Goal: Information Seeking & Learning: Learn about a topic

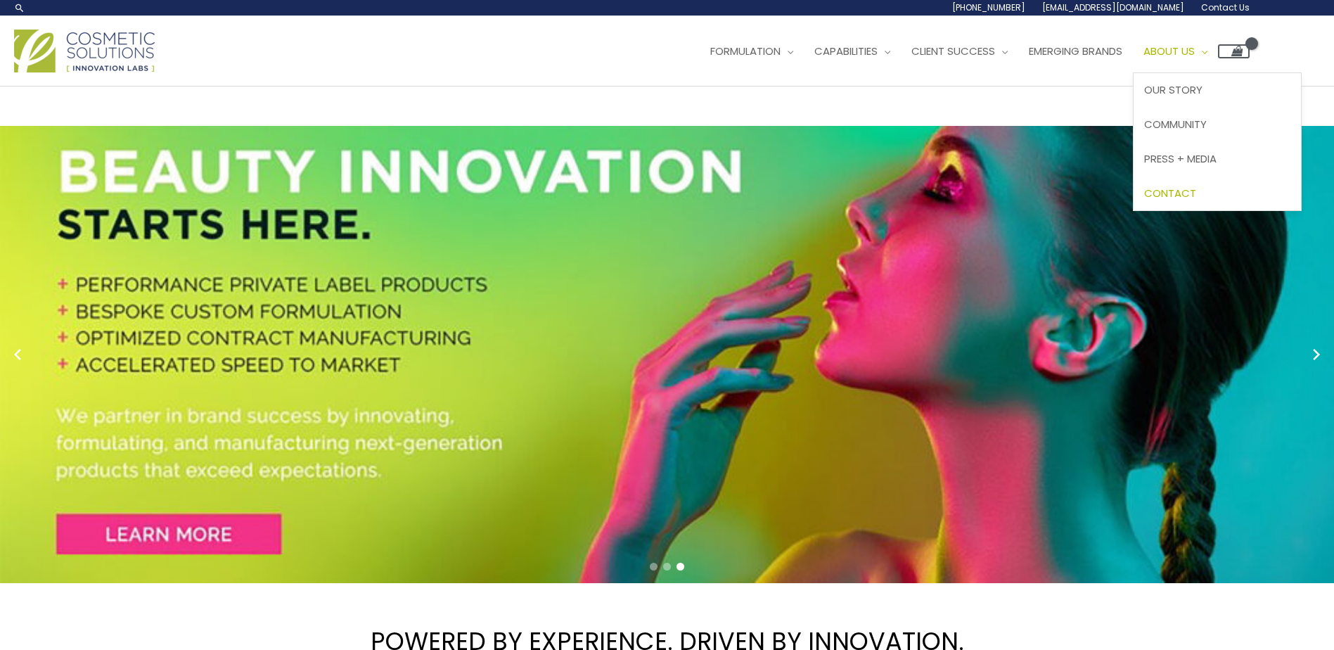
click at [1195, 188] on span "Contact" at bounding box center [1170, 193] width 52 height 15
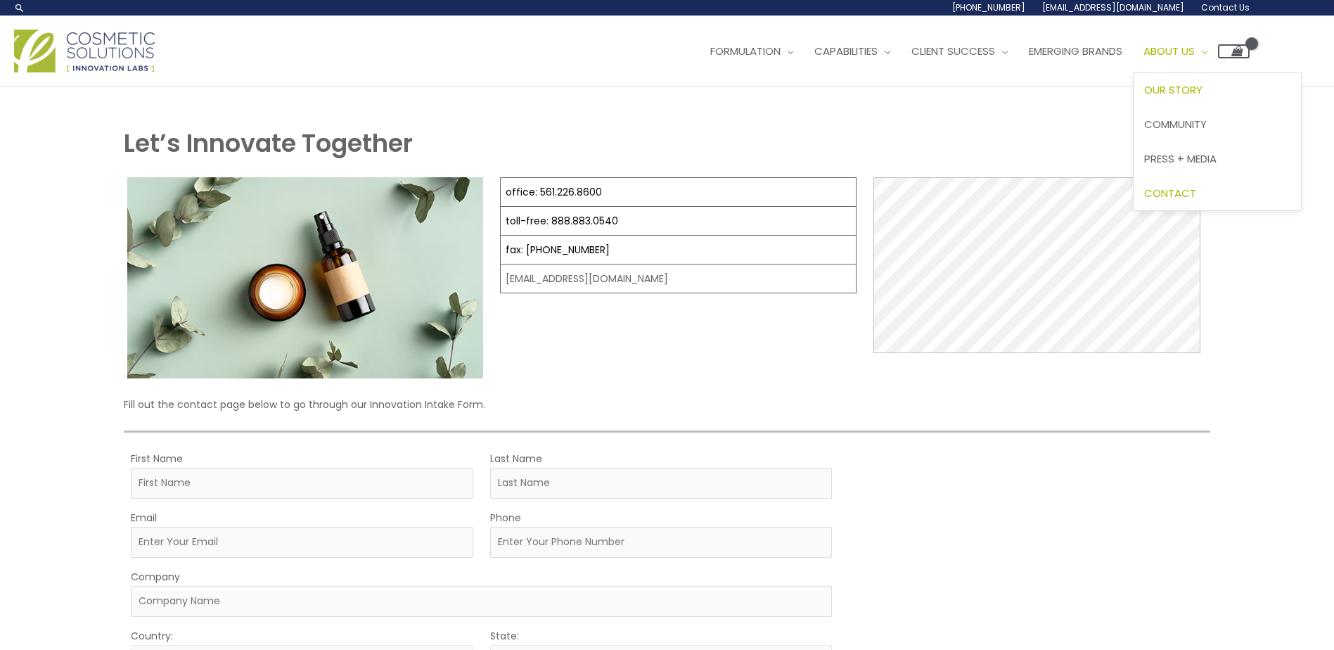
click at [1202, 84] on span "Our Story" at bounding box center [1173, 89] width 58 height 15
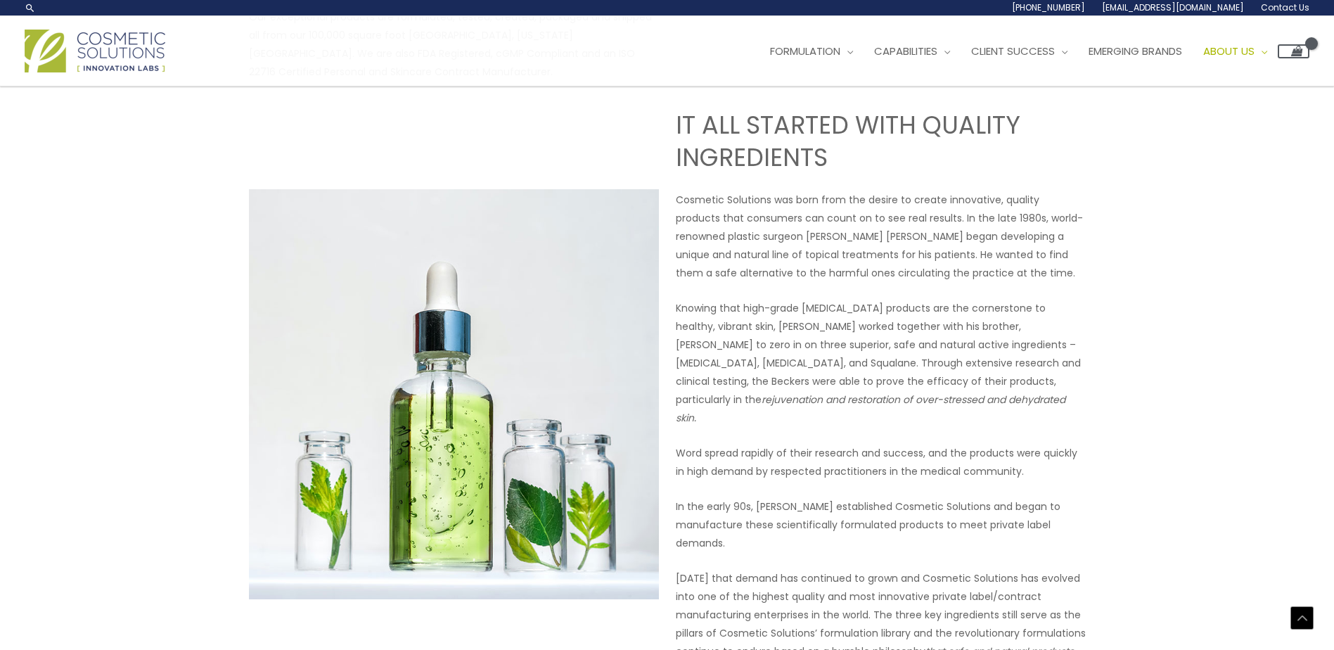
scroll to position [296, 0]
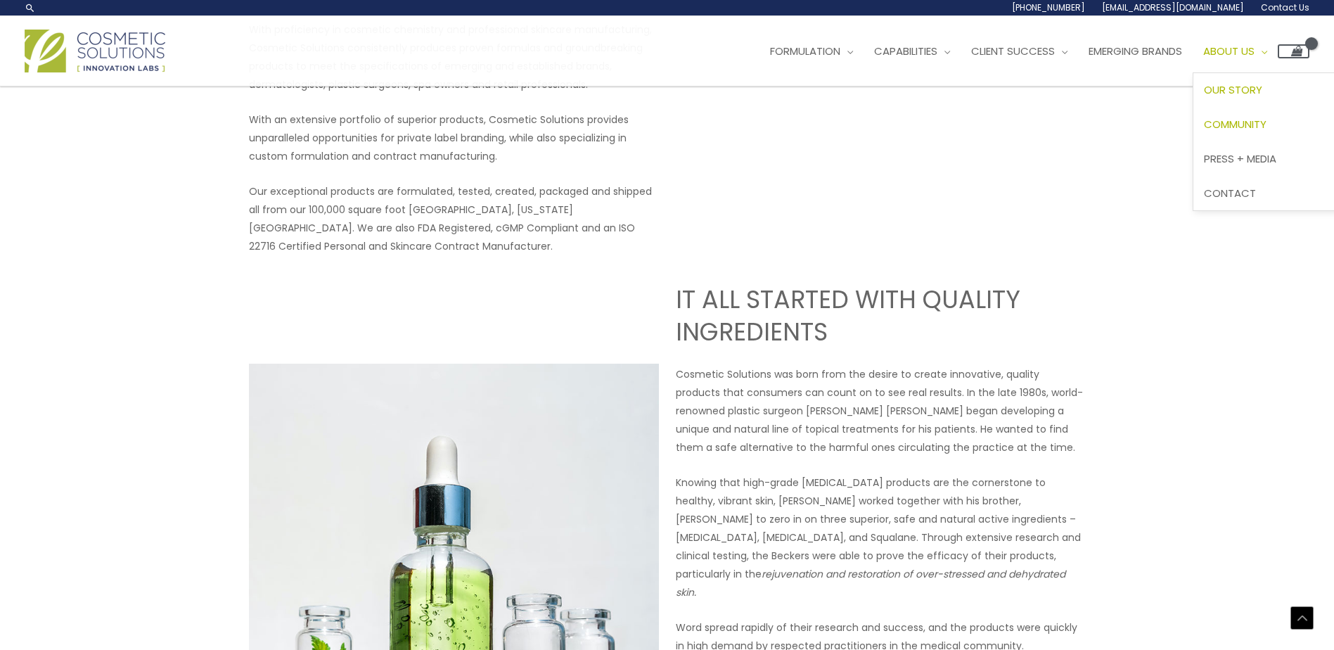
click at [1266, 122] on span "Community" at bounding box center [1235, 124] width 63 height 15
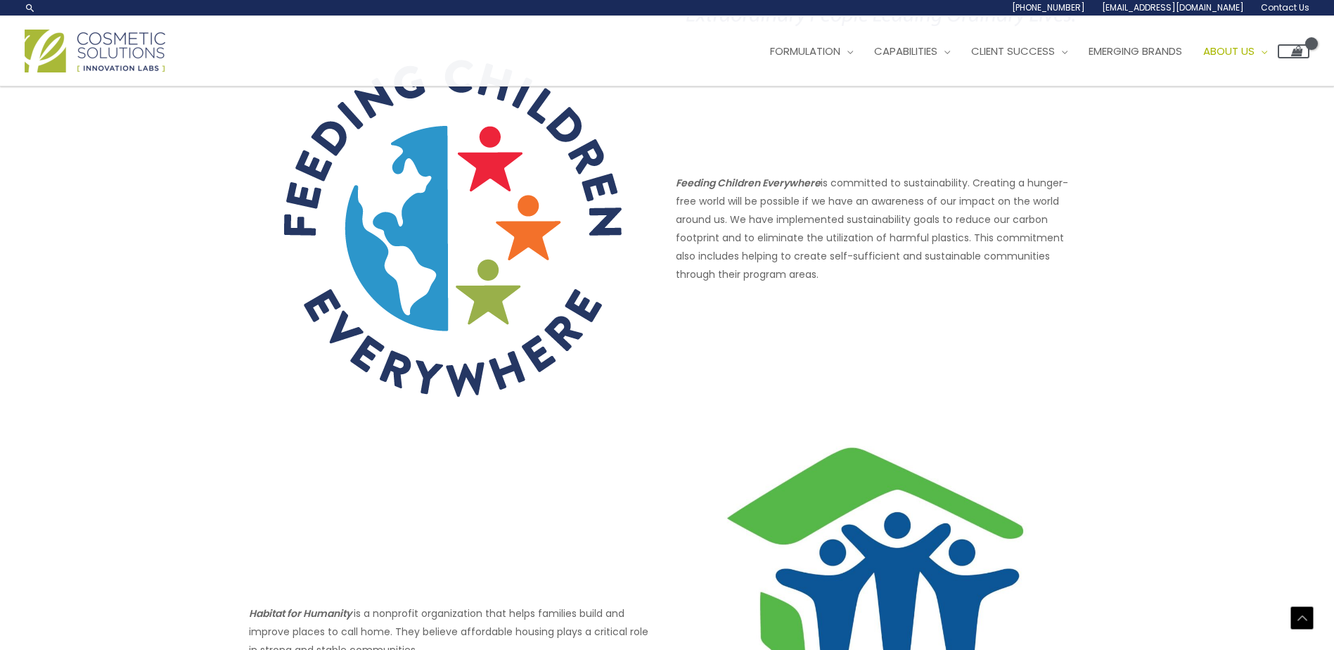
scroll to position [385, 0]
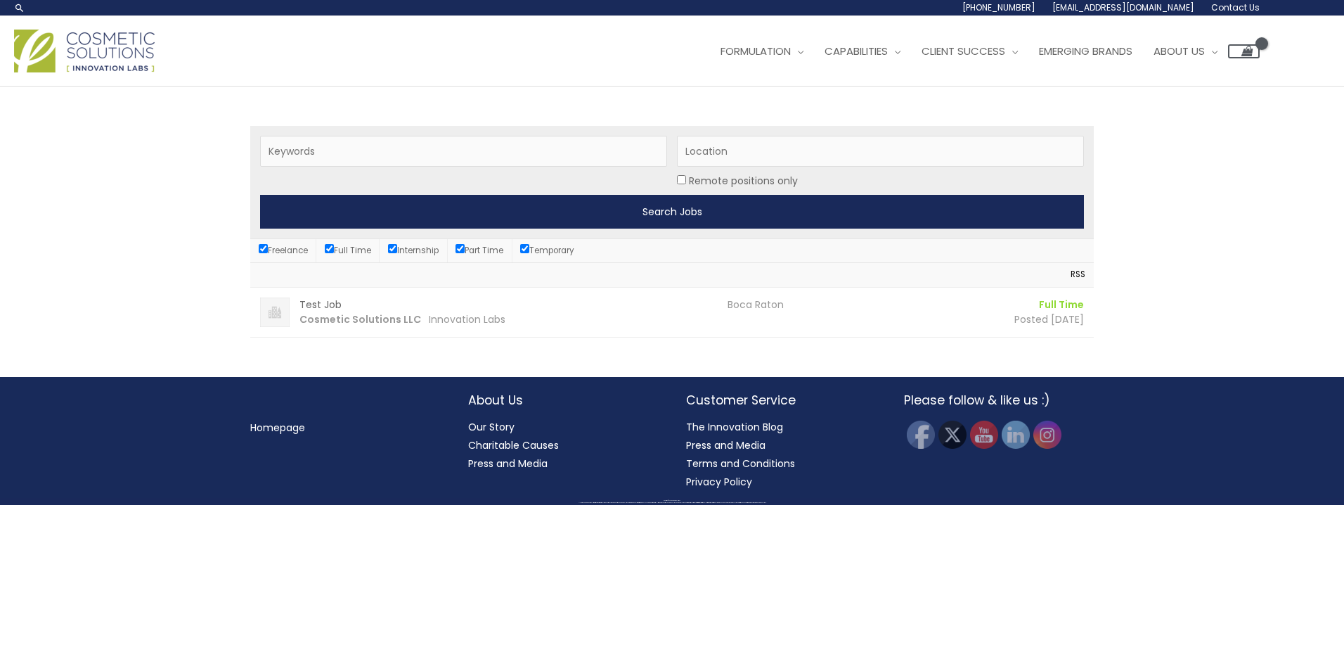
click at [682, 209] on input "Search Jobs" at bounding box center [672, 212] width 824 height 34
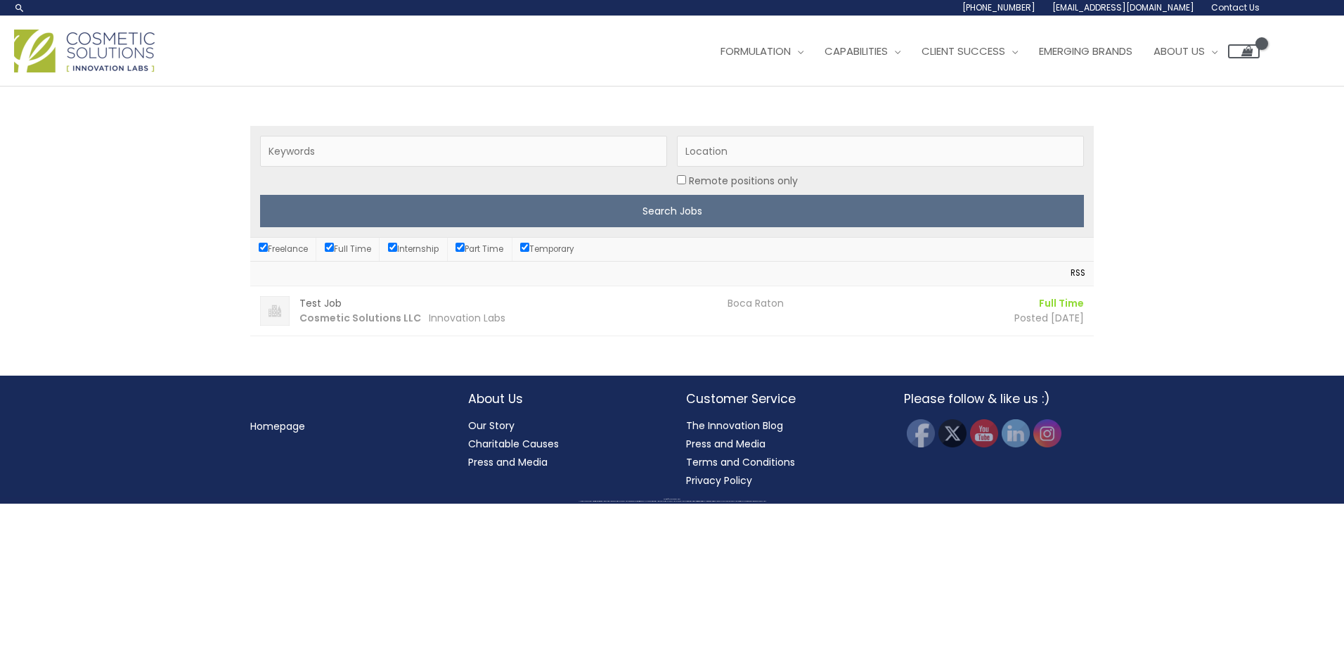
click at [264, 250] on input "Freelance" at bounding box center [263, 247] width 9 height 9
click at [268, 252] on label "Freelance" at bounding box center [283, 248] width 49 height 11
click at [268, 252] on input "Freelance" at bounding box center [263, 247] width 9 height 9
checkbox input "true"
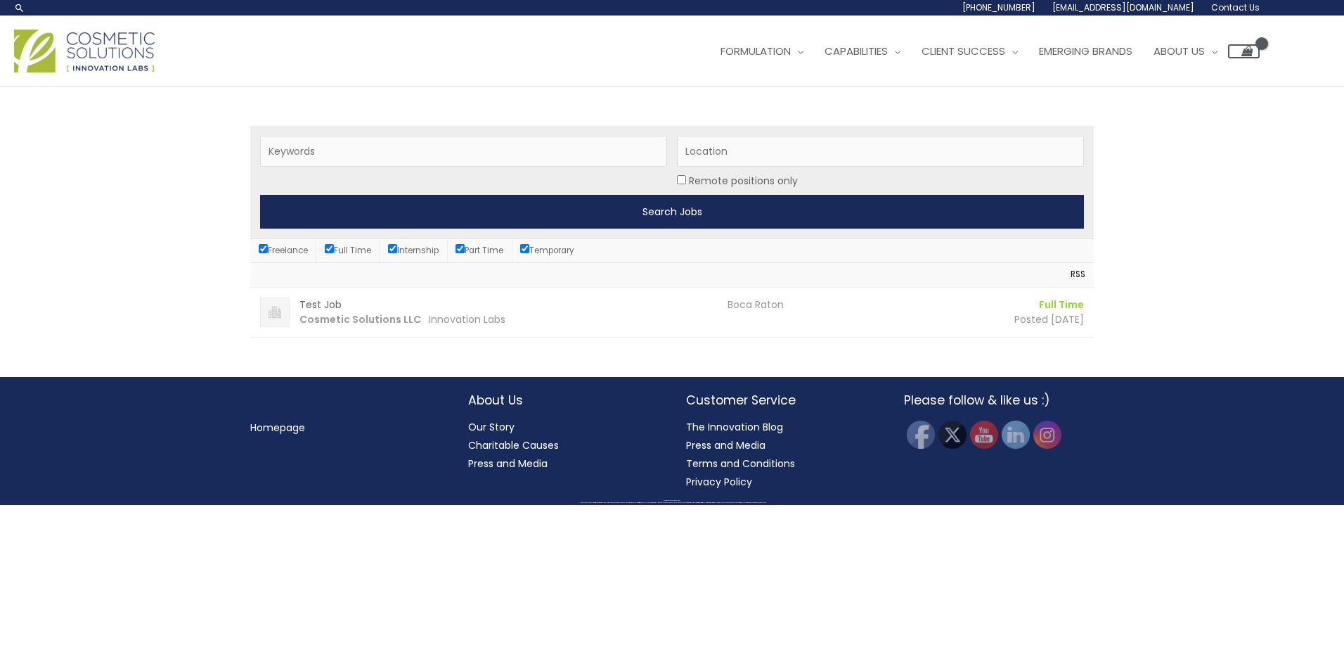
click at [730, 214] on input "Search Jobs" at bounding box center [672, 212] width 824 height 34
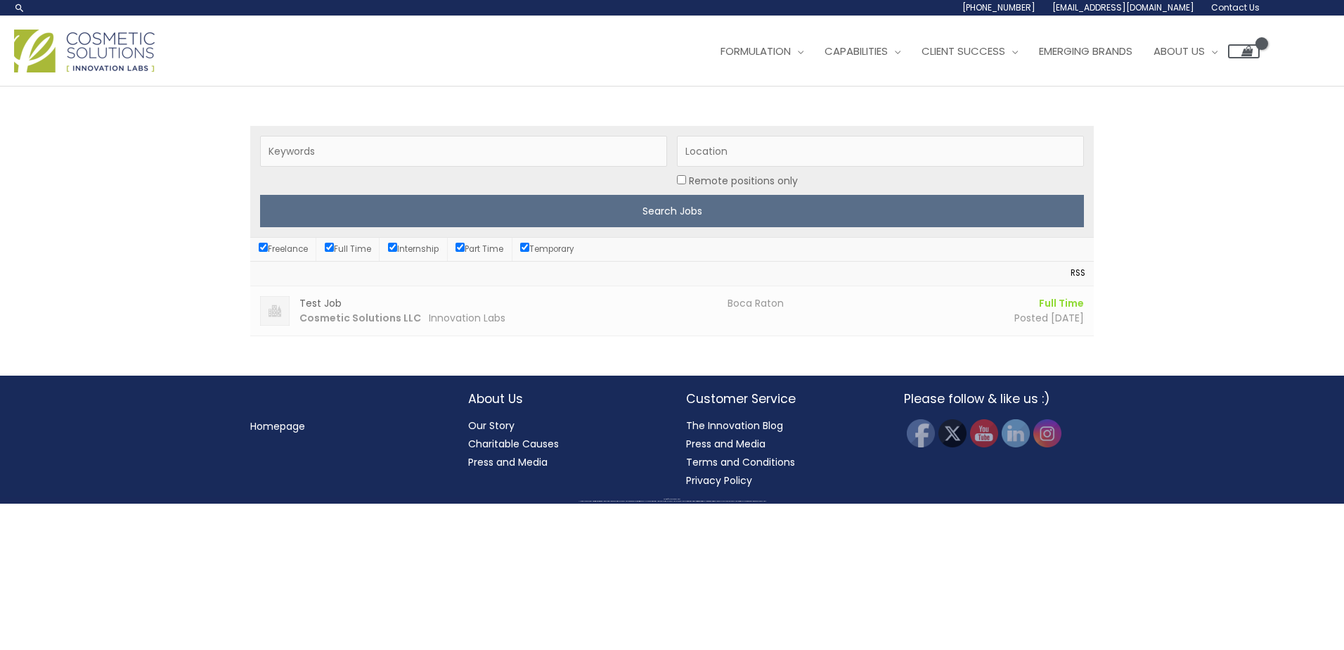
click at [476, 316] on span "Innovation Labs" at bounding box center [467, 318] width 77 height 14
